Goal: Navigation & Orientation: Find specific page/section

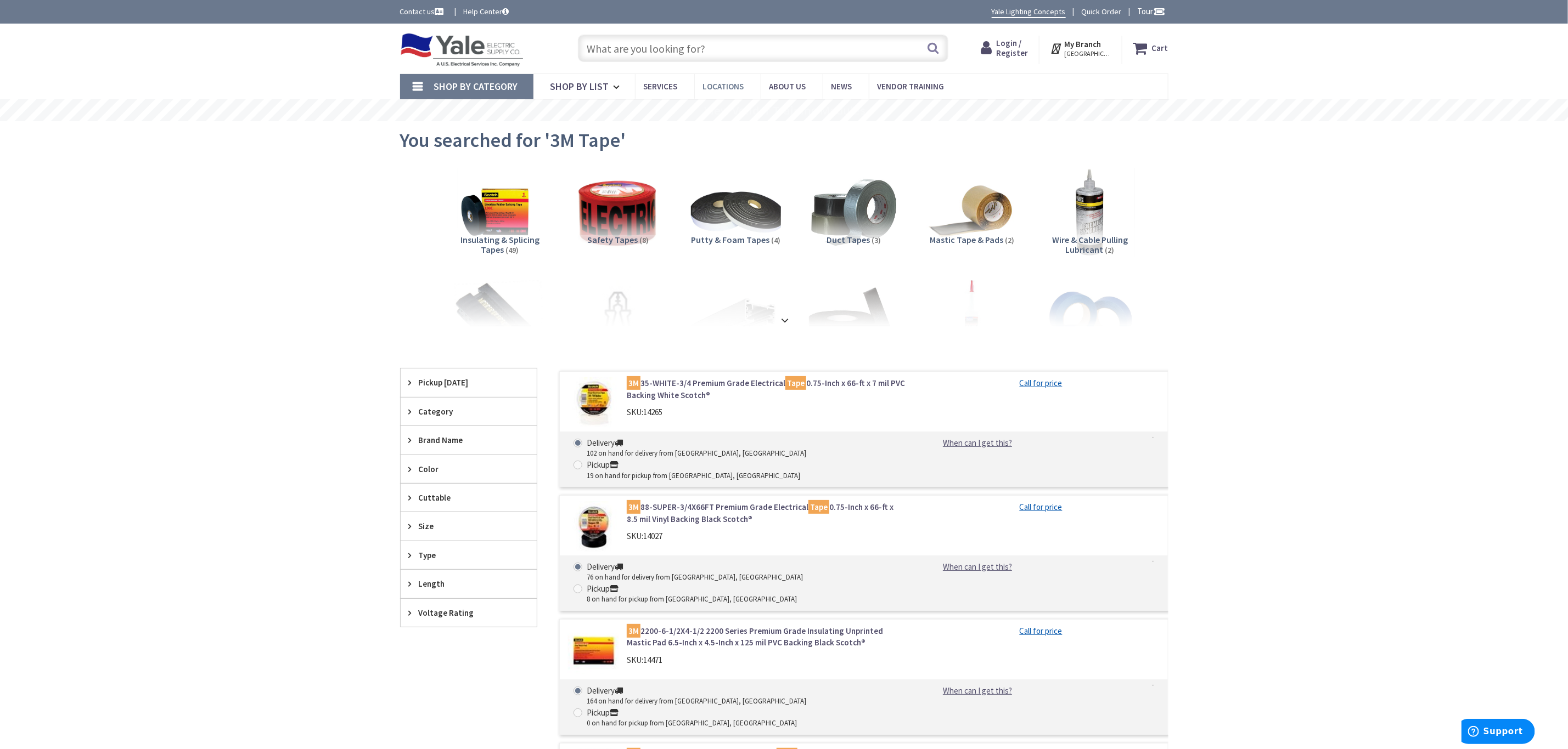
click at [731, 86] on span "Locations" at bounding box center [724, 86] width 41 height 10
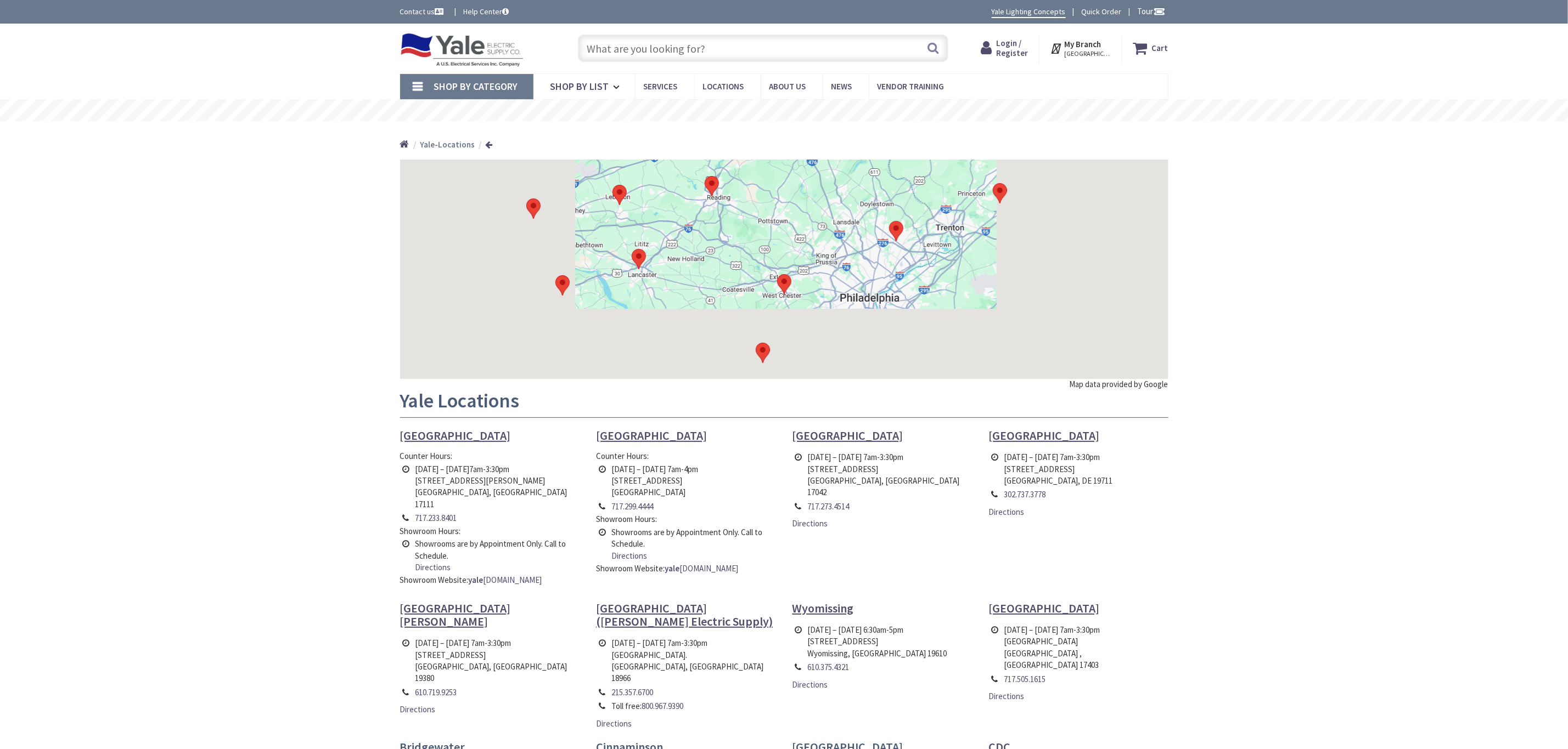
type input "Old [STREET_ADDRESS]"
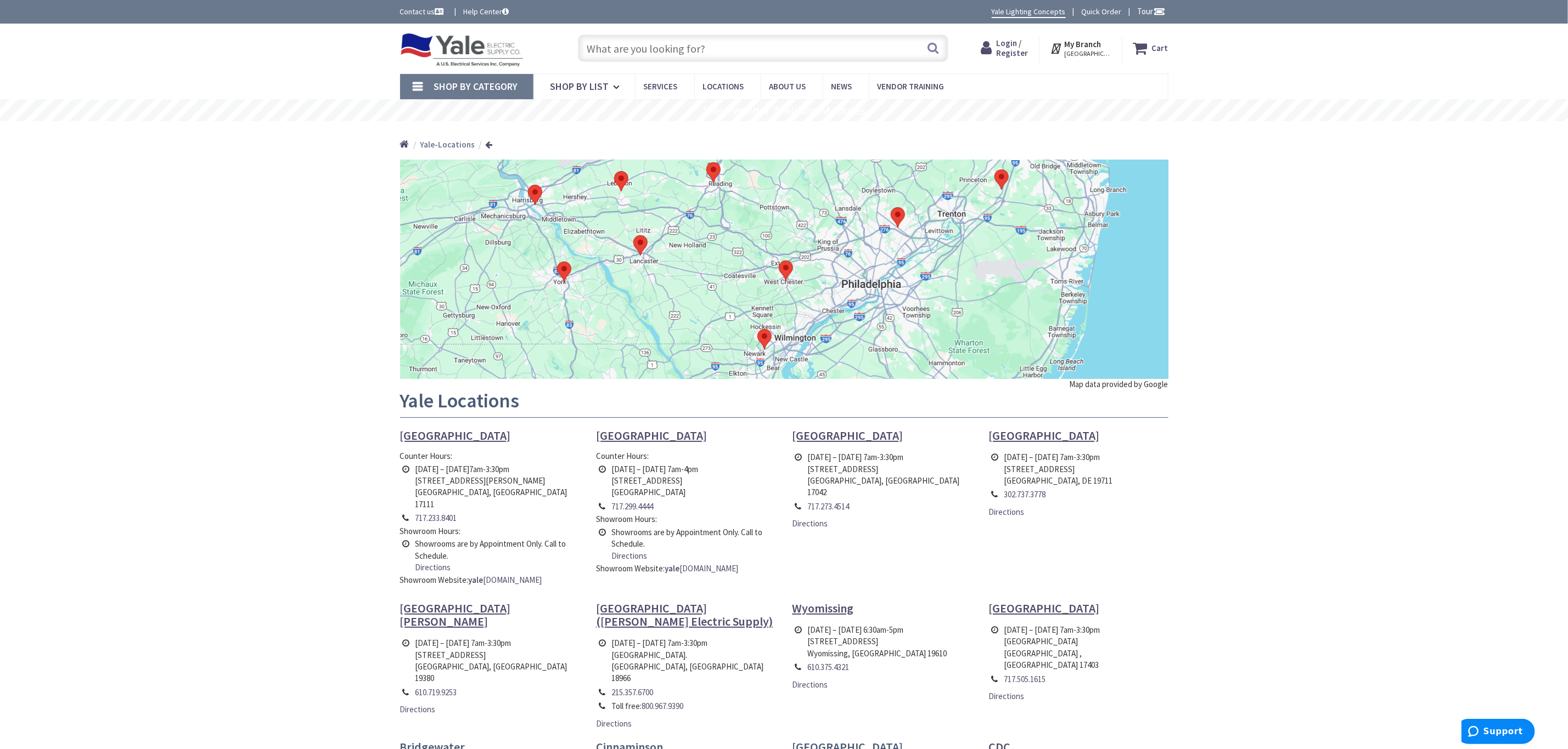
drag, startPoint x: 1026, startPoint y: 212, endPoint x: 1028, endPoint y: 201, distance: 11.2
click at [1028, 201] on div at bounding box center [784, 269] width 768 height 219
click at [891, 207] on area at bounding box center [891, 207] width 0 height 0
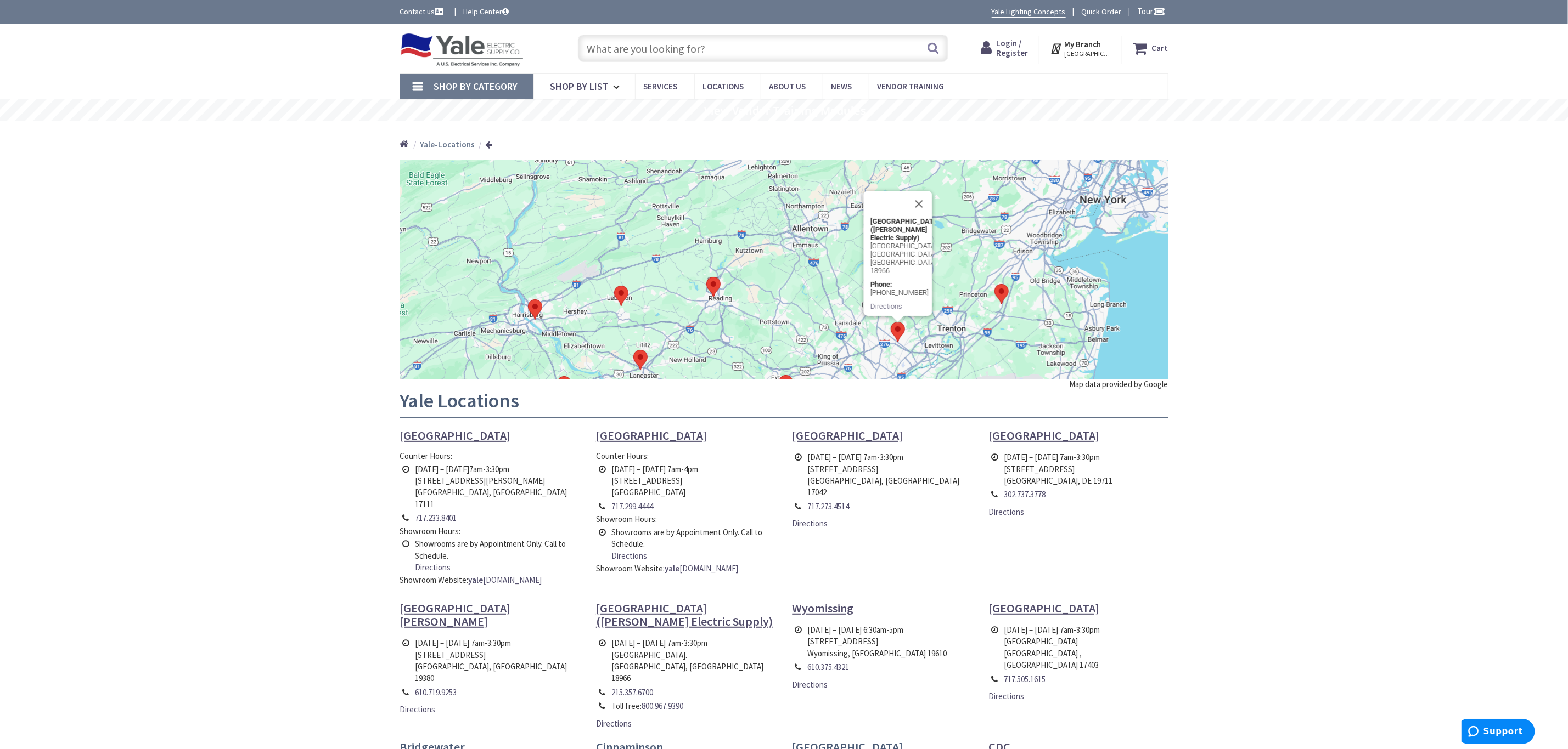
click at [994, 284] on area at bounding box center [994, 284] width 0 height 0
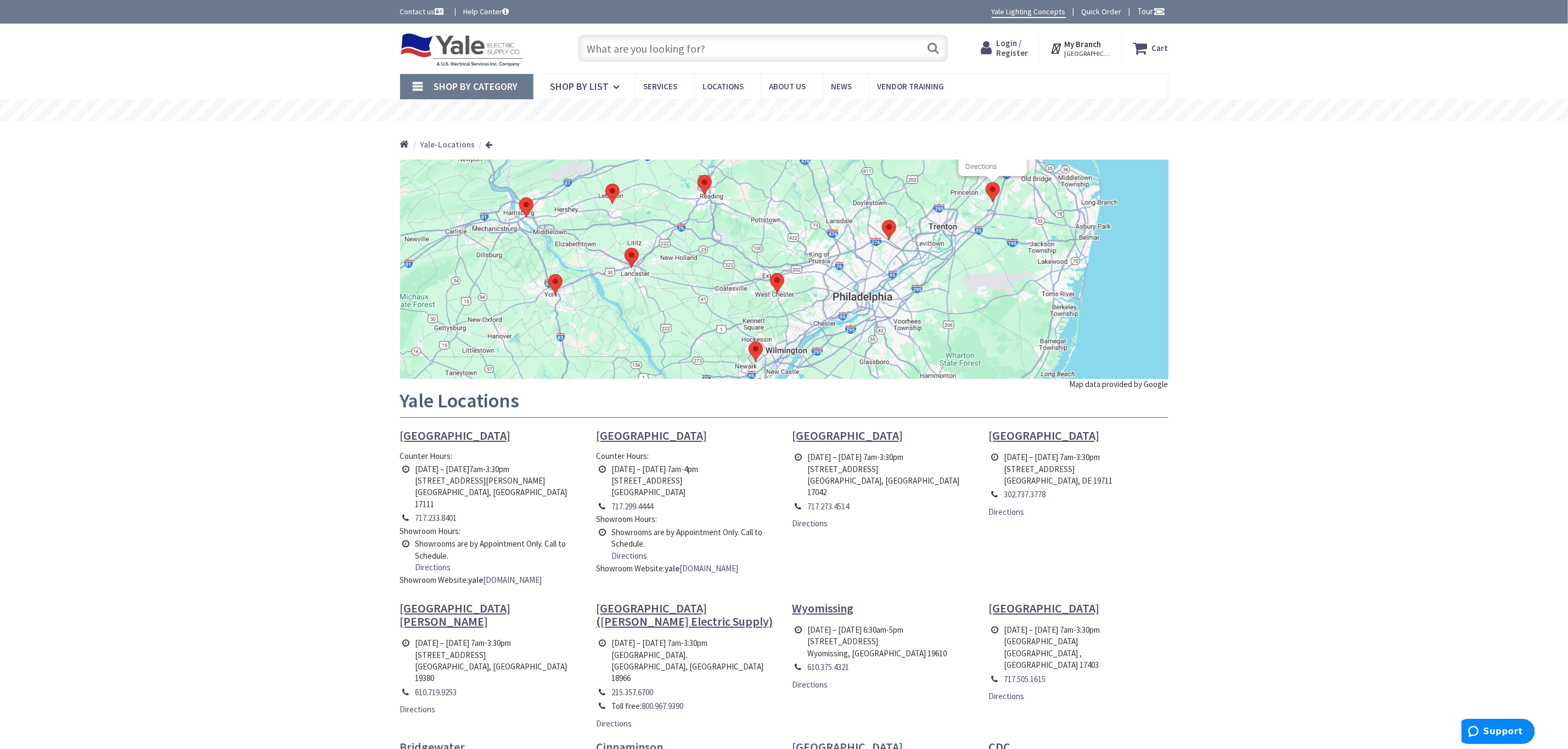
drag, startPoint x: 953, startPoint y: 349, endPoint x: 943, endPoint y: 215, distance: 134.4
click at [943, 215] on div "CDC 1250 Cranbury South River Road Cranbury, NJ 08512 Phone: 609-664-5567 Direc…" at bounding box center [784, 269] width 768 height 219
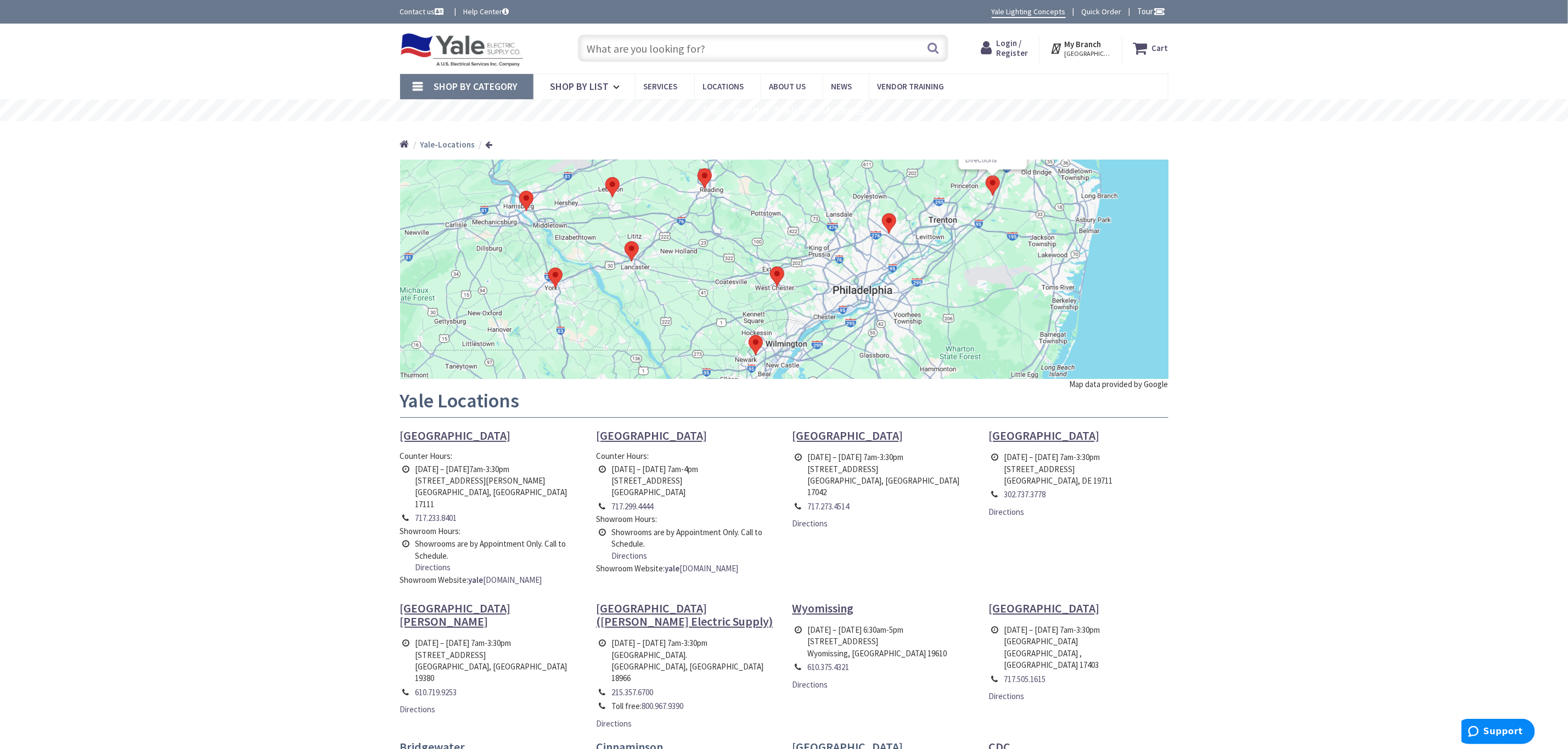
click at [770, 267] on area at bounding box center [770, 267] width 0 height 0
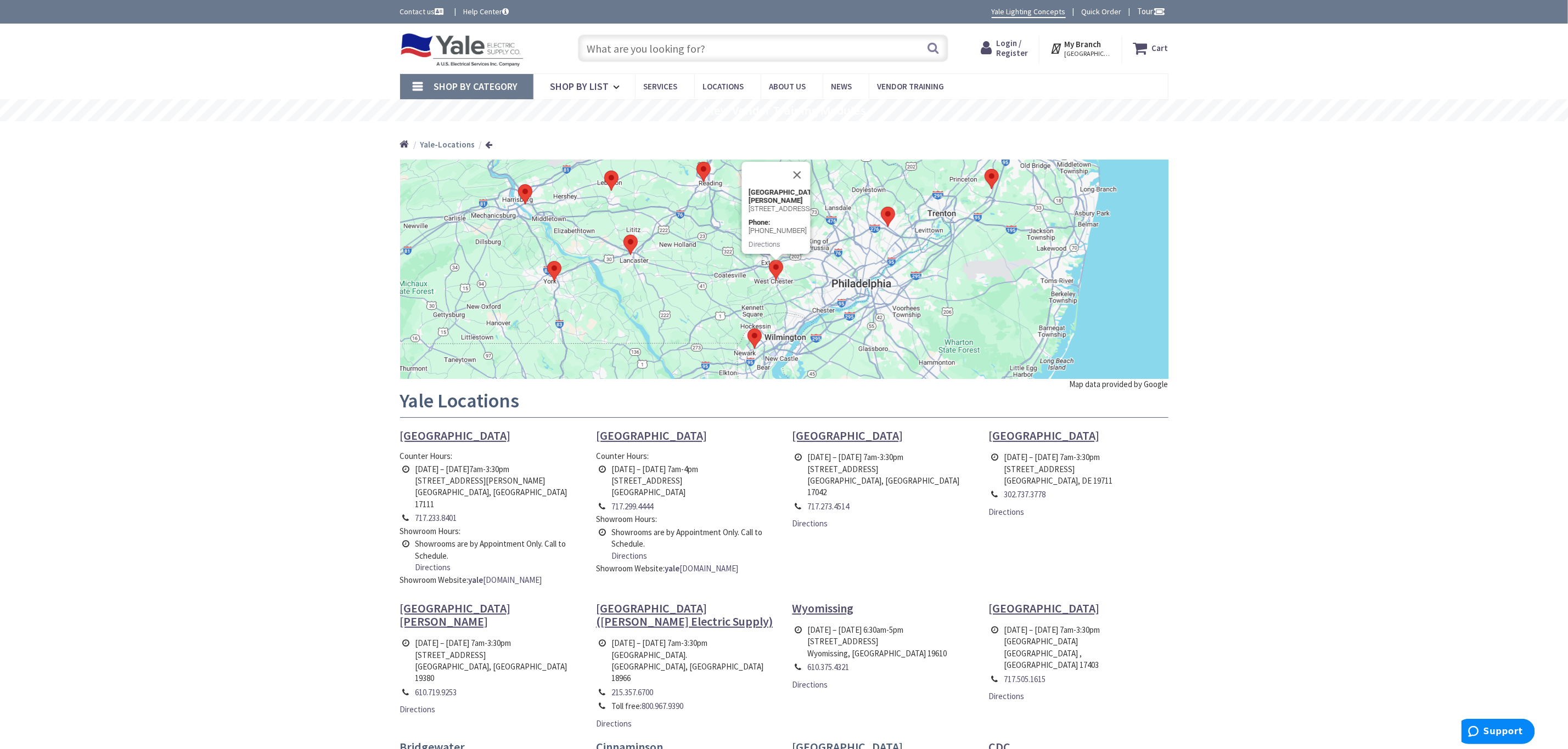
drag, startPoint x: 904, startPoint y: 298, endPoint x: 900, endPoint y: 192, distance: 106.1
click at [901, 192] on div "To navigate, press the arrow keys. West Chester 200 Garfield Avenue West Cheste…" at bounding box center [784, 269] width 768 height 219
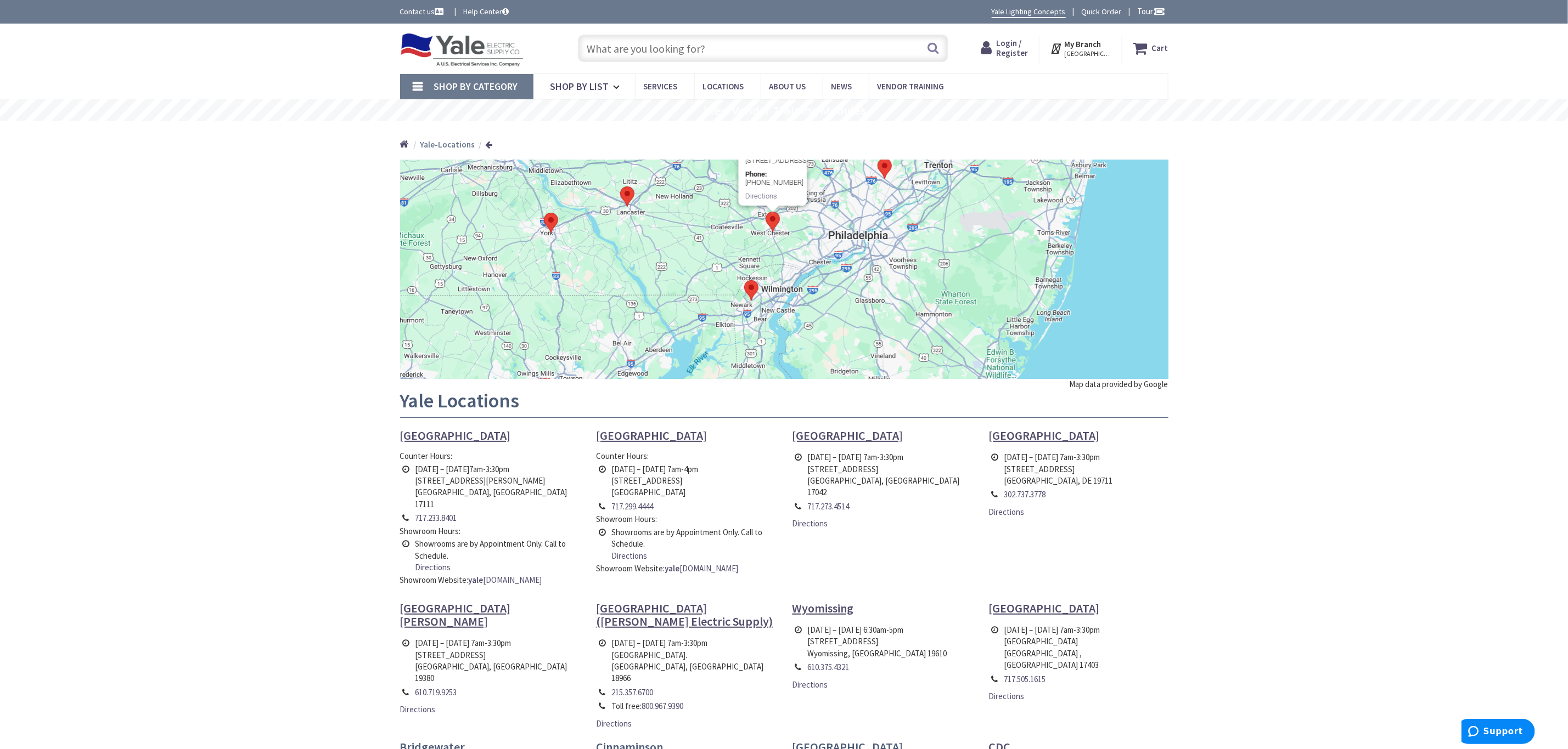
click at [744, 280] on area at bounding box center [744, 280] width 0 height 0
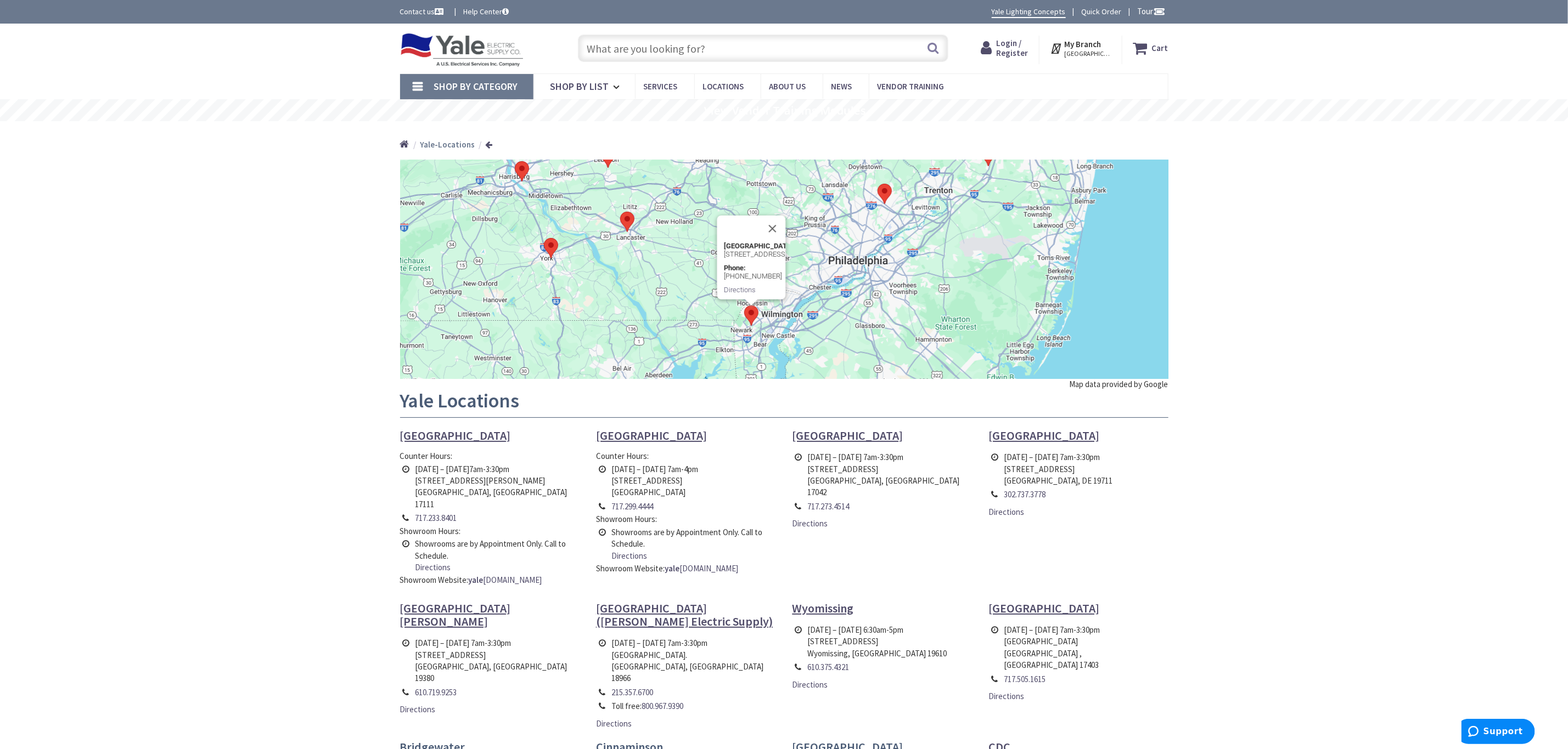
click at [1254, 274] on div "Skip to Content Toggle Nav Search Cart My Cart Close" at bounding box center [784, 597] width 1568 height 1146
click at [769, 215] on button "Close" at bounding box center [771, 228] width 26 height 26
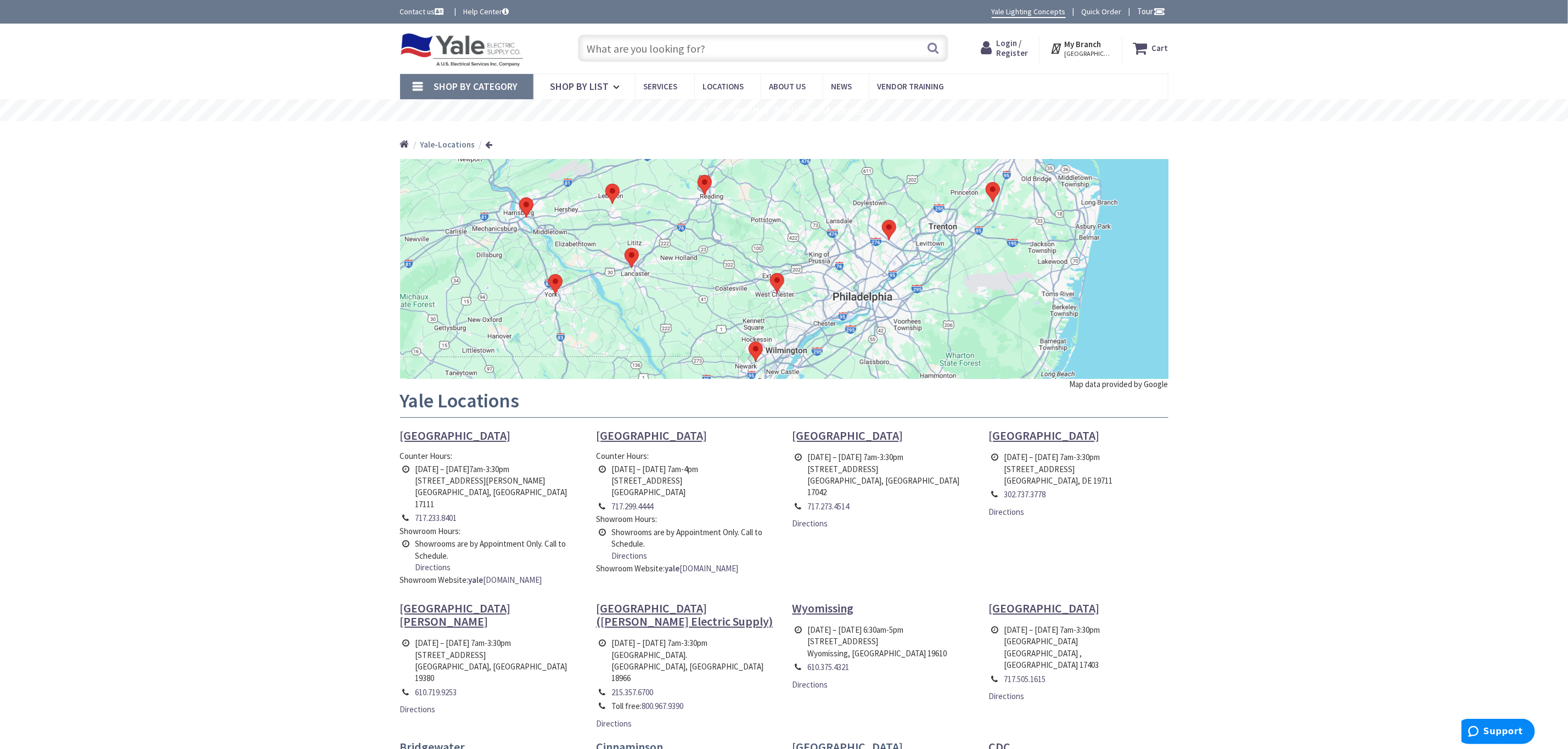
drag, startPoint x: 988, startPoint y: 221, endPoint x: 994, endPoint y: 261, distance: 40.4
click at [994, 261] on div at bounding box center [784, 269] width 768 height 219
click at [1329, 245] on div "Skip to Content Toggle Nav Search Cart My Cart Close" at bounding box center [784, 597] width 1568 height 1146
drag, startPoint x: 904, startPoint y: 314, endPoint x: 909, endPoint y: 308, distance: 7.8
click at [909, 308] on div at bounding box center [784, 269] width 768 height 219
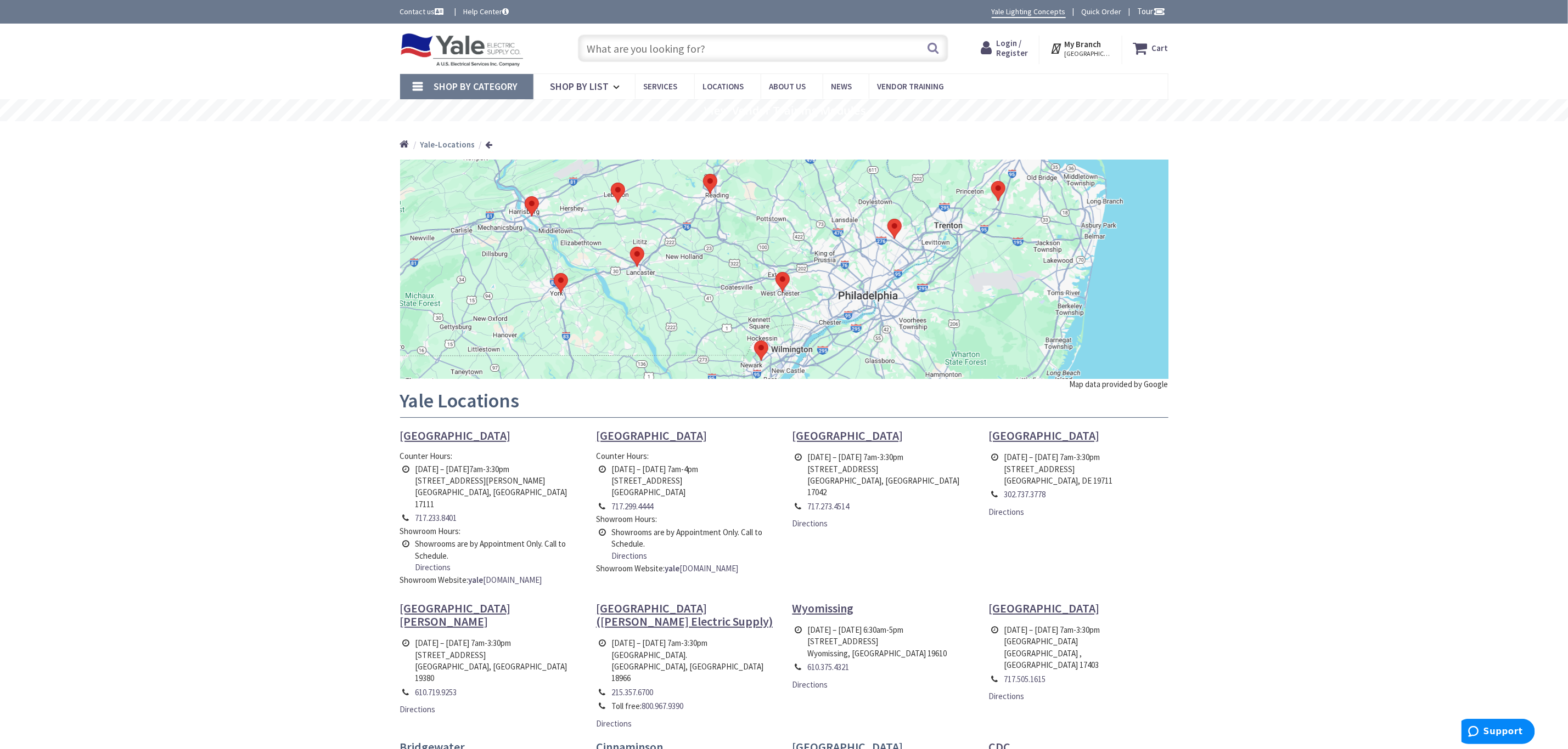
click at [1224, 318] on div "Skip to Content Toggle Nav Search Cart My Cart Close" at bounding box center [784, 597] width 1568 height 1146
click at [887, 219] on area at bounding box center [887, 219] width 0 height 0
